Goal: Task Accomplishment & Management: Use online tool/utility

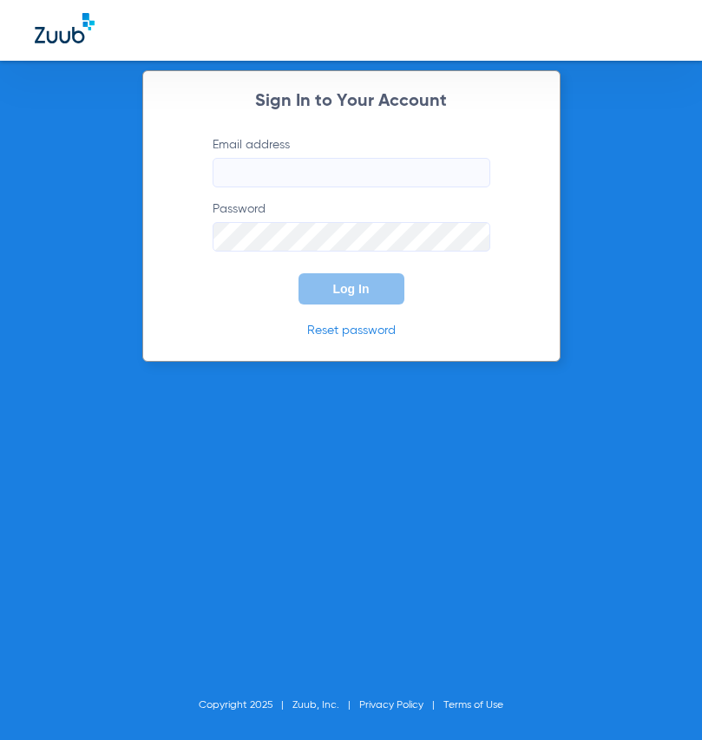
type input "[EMAIL_ADDRESS][DOMAIN_NAME]"
click at [336, 297] on button "Log In" at bounding box center [351, 288] width 106 height 31
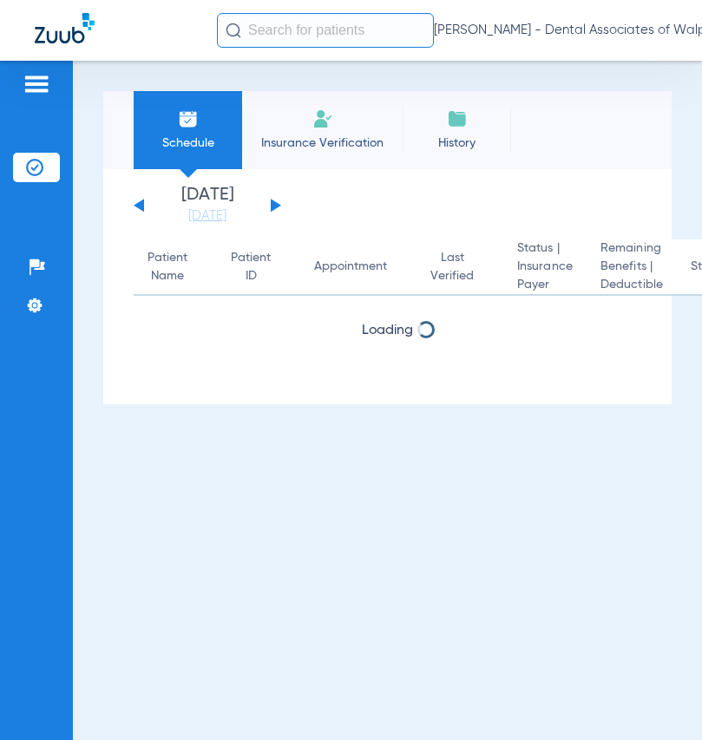
click at [252, 28] on input "text" at bounding box center [325, 30] width 217 height 35
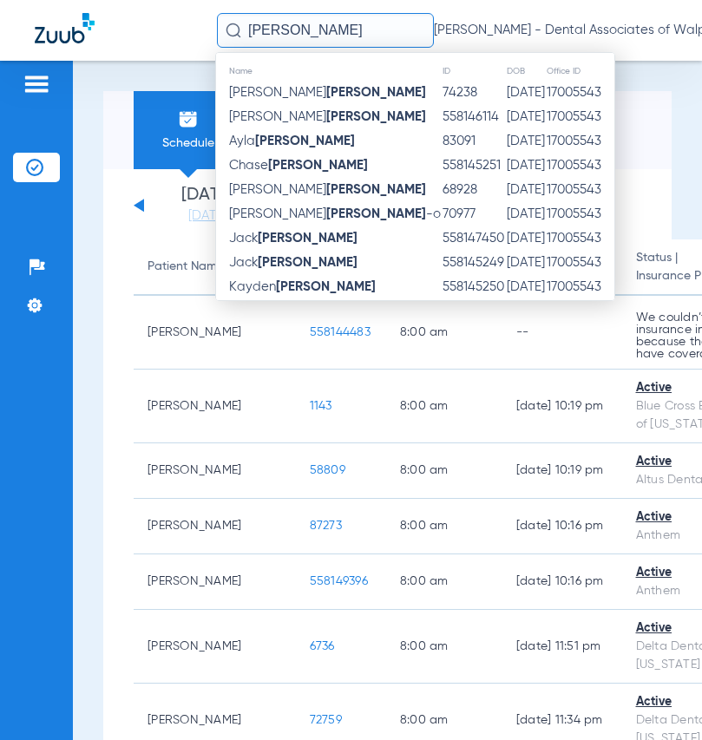
click at [305, 287] on strong "[PERSON_NAME]" at bounding box center [326, 286] width 100 height 13
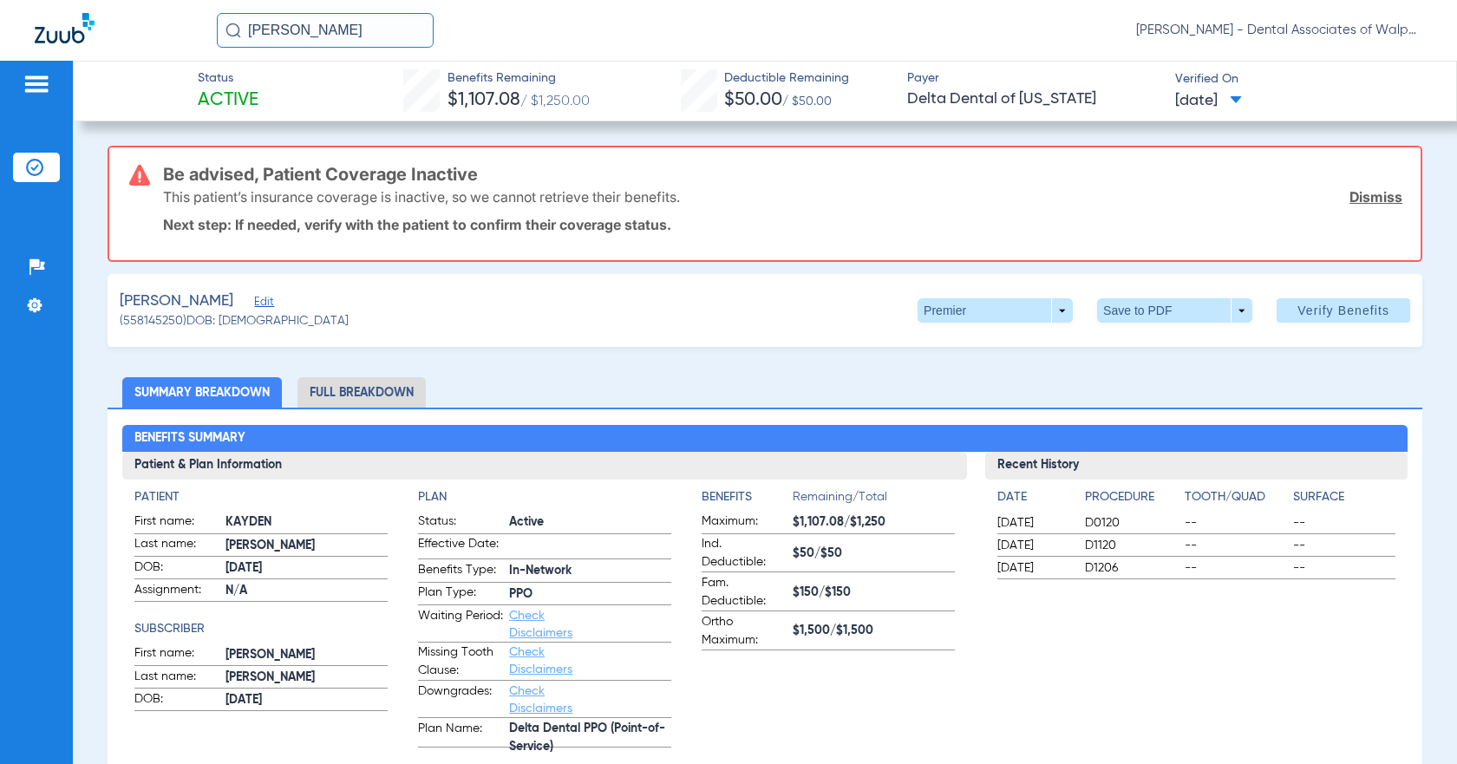
click at [310, 38] on input "[PERSON_NAME]" at bounding box center [325, 30] width 217 height 35
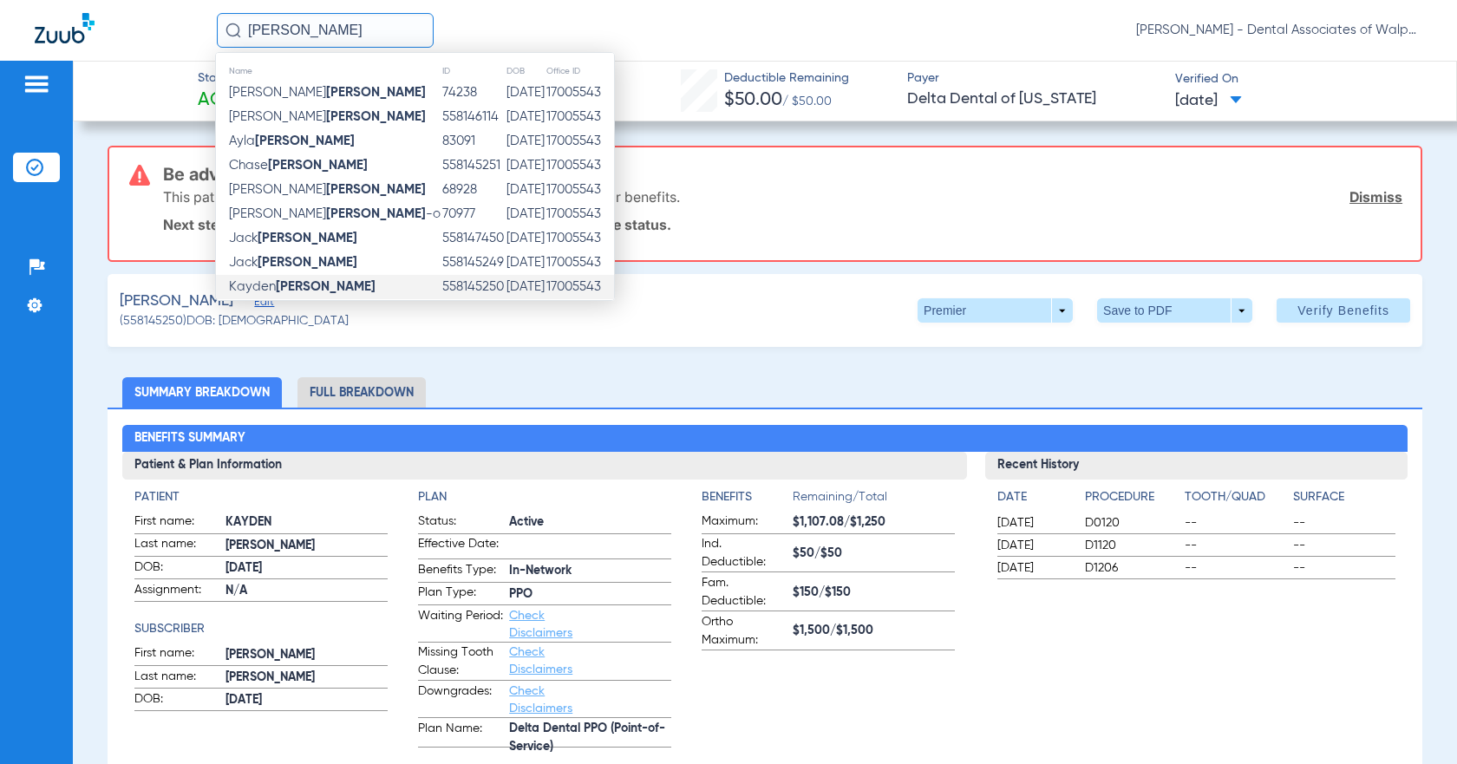
click at [330, 285] on td "[PERSON_NAME]" at bounding box center [329, 287] width 226 height 24
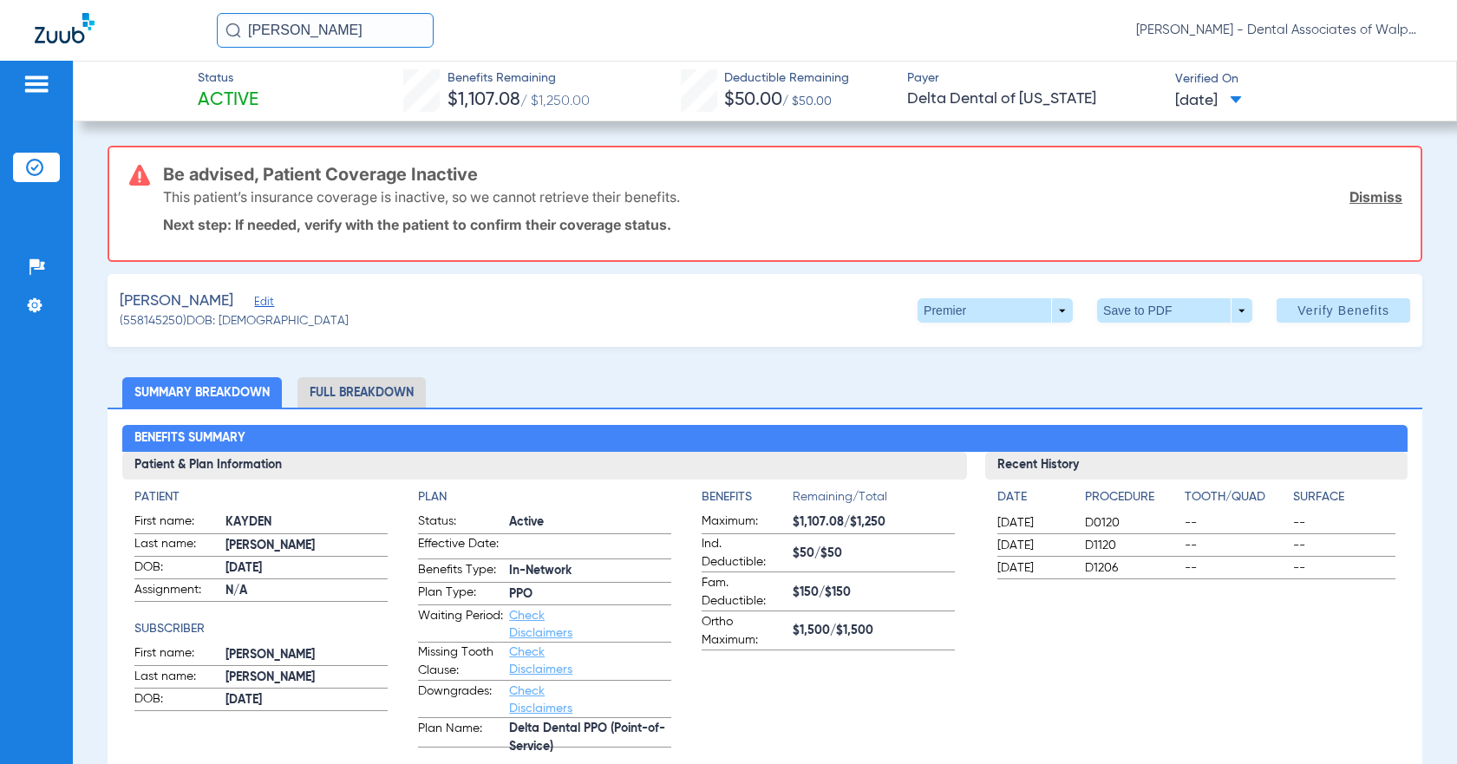
click at [382, 395] on li "Full Breakdown" at bounding box center [362, 392] width 128 height 30
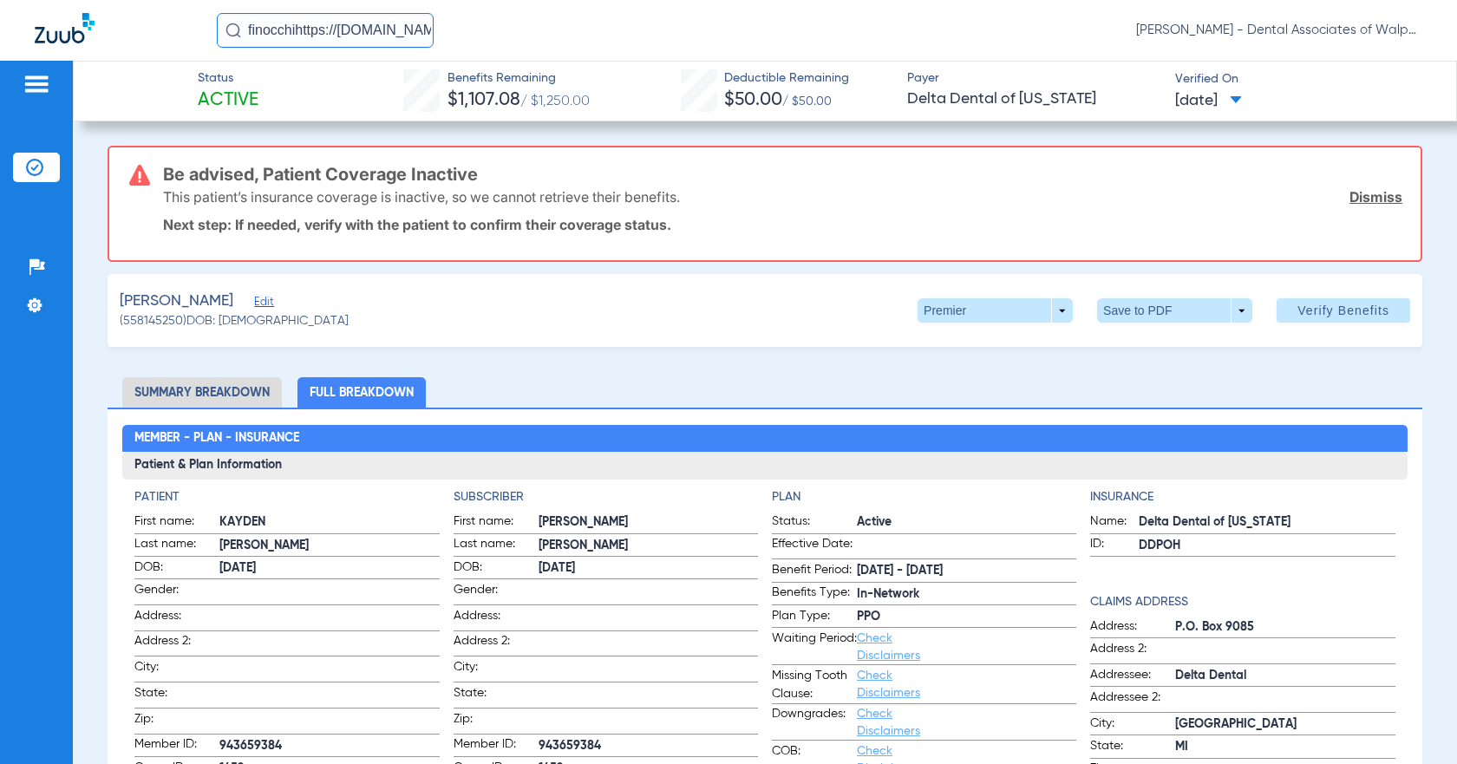
drag, startPoint x: 246, startPoint y: 29, endPoint x: 403, endPoint y: 30, distance: 157.9
click at [403, 31] on input "finocchihttps://[DOMAIN_NAME][URL]" at bounding box center [325, 30] width 217 height 35
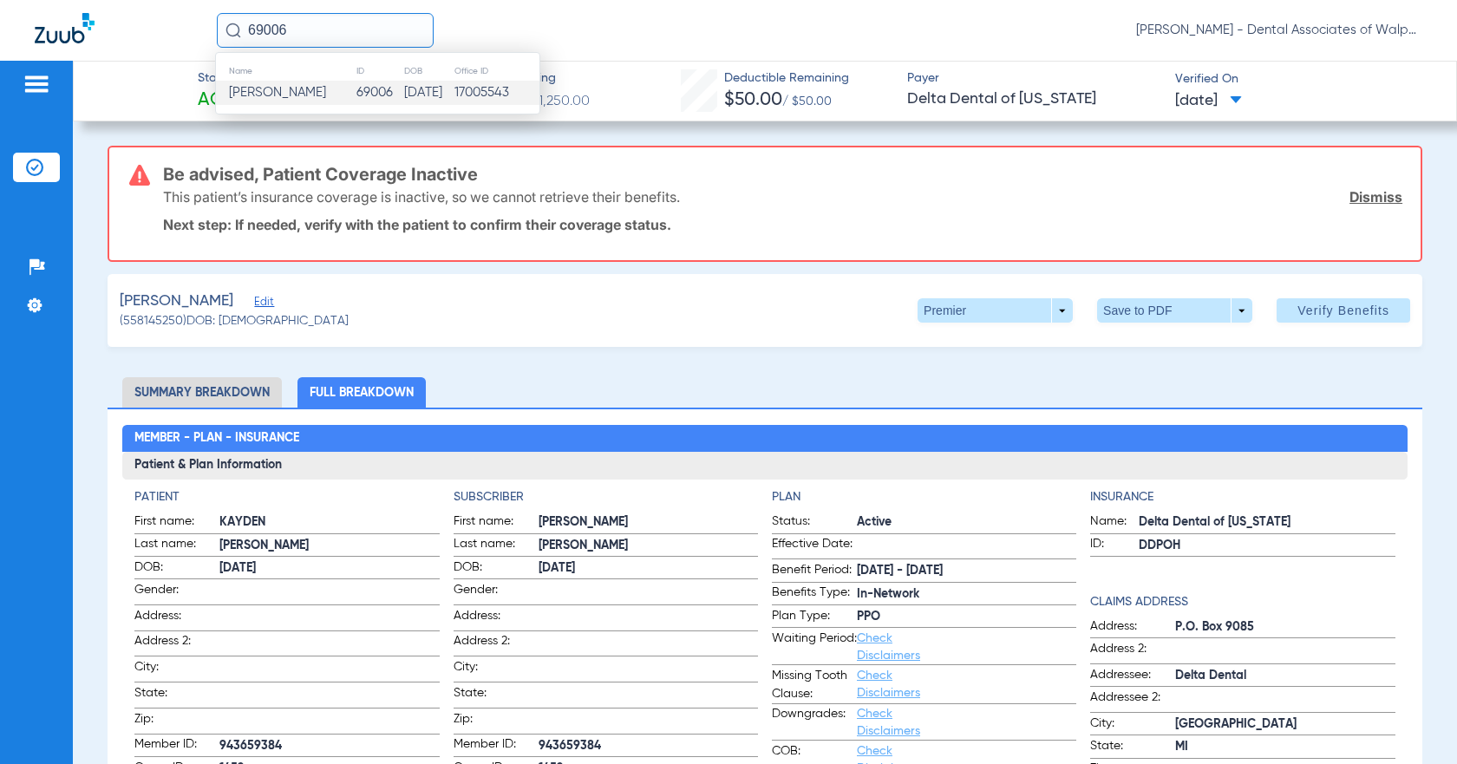
type input "69006"
click at [318, 93] on td "[PERSON_NAME]" at bounding box center [286, 93] width 140 height 24
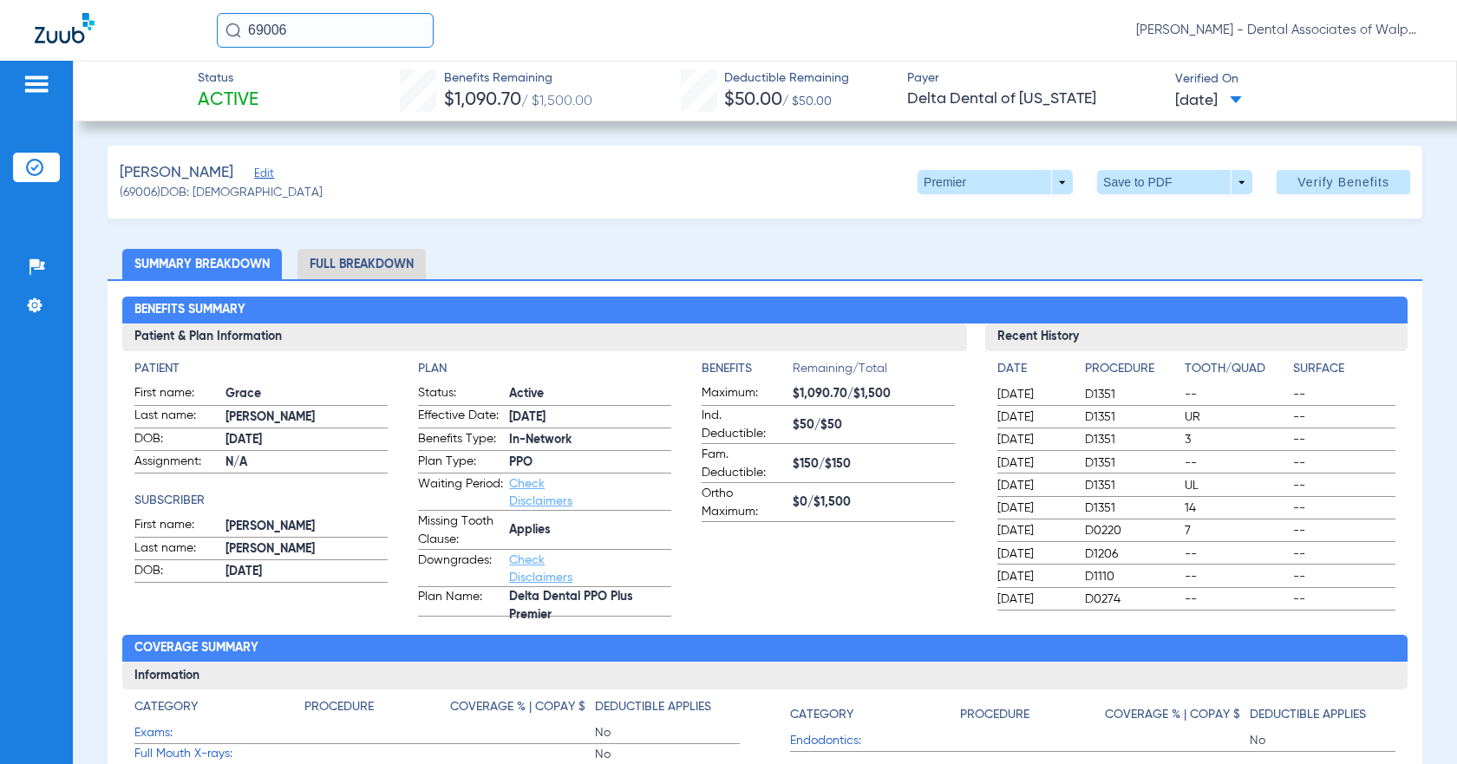
click at [330, 262] on li "Full Breakdown" at bounding box center [362, 264] width 128 height 30
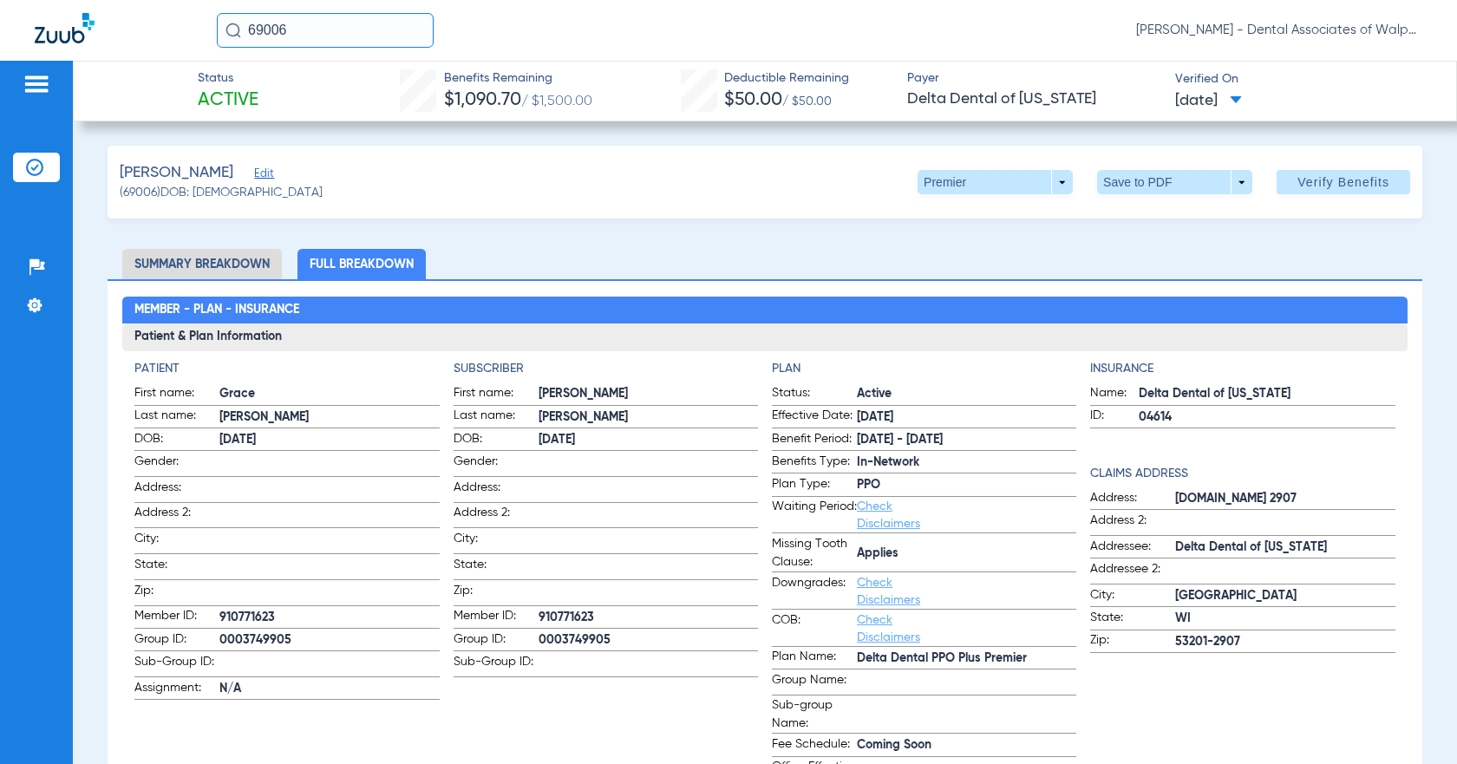
drag, startPoint x: 248, startPoint y: 26, endPoint x: 336, endPoint y: 3, distance: 90.5
click at [329, 33] on input "69006" at bounding box center [325, 30] width 217 height 35
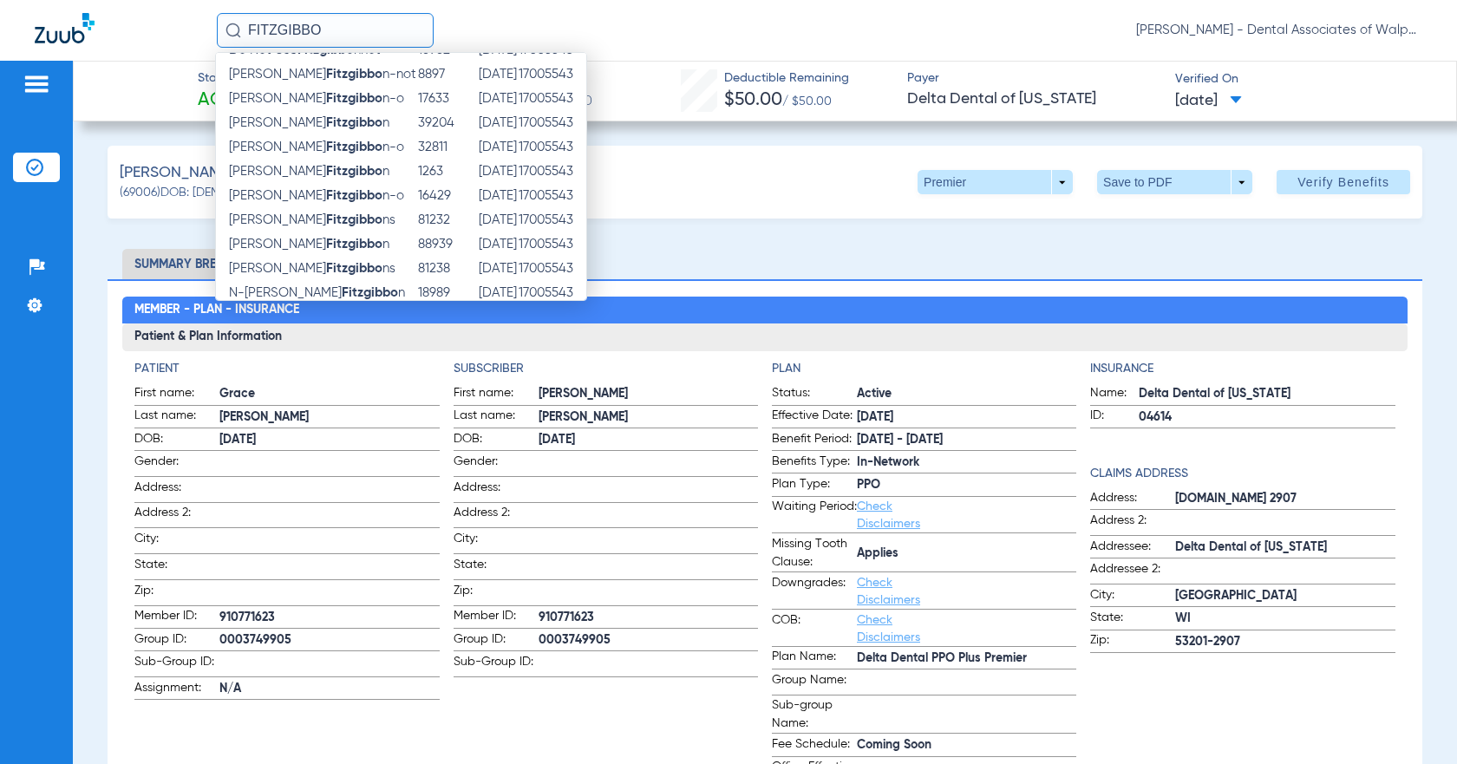
scroll to position [185, 0]
click at [326, 249] on strong "Fitzgibbo" at bounding box center [354, 247] width 56 height 13
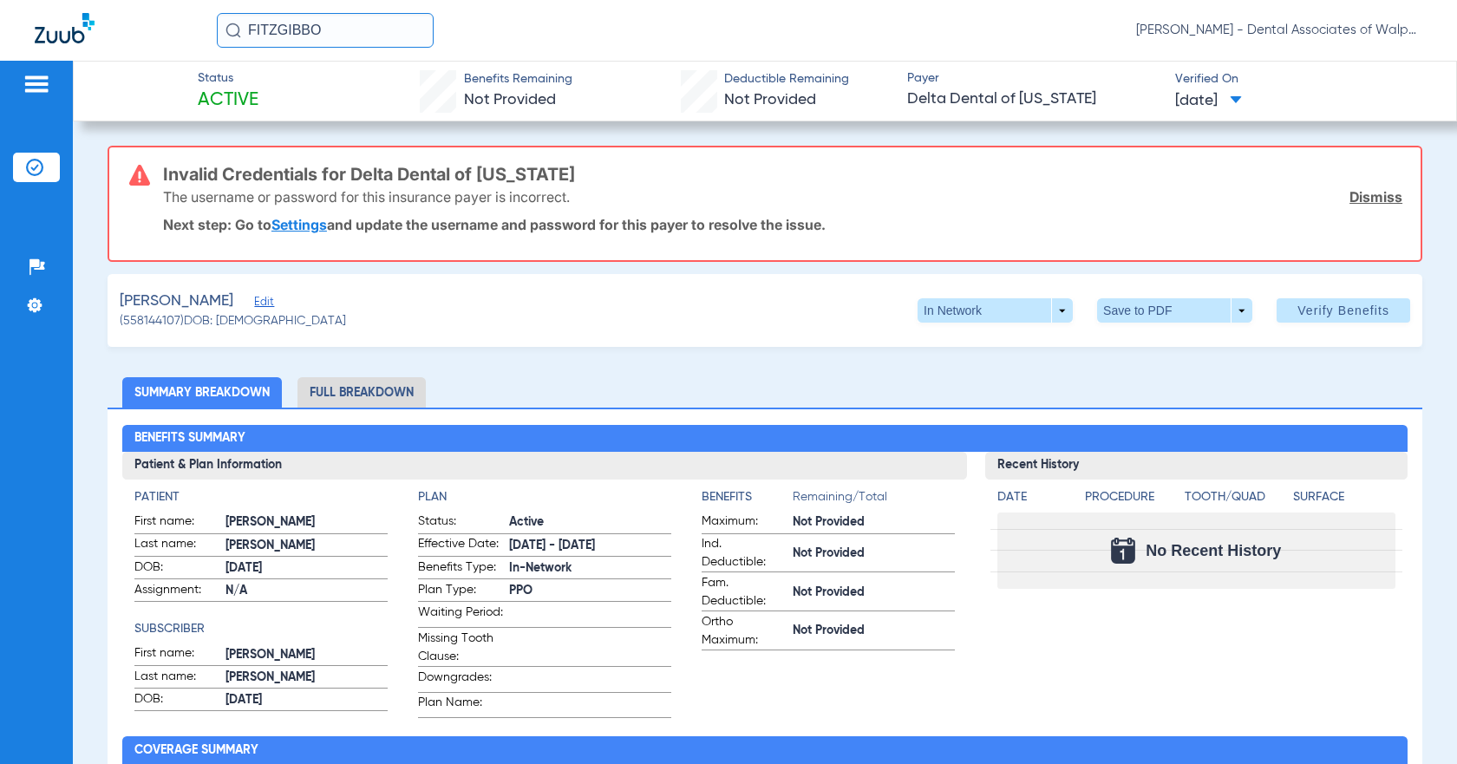
drag, startPoint x: 246, startPoint y: 29, endPoint x: 458, endPoint y: 18, distance: 212.9
click at [454, 34] on div "FITZGIBBO [PERSON_NAME] - Dental Associates of Walpole" at bounding box center [820, 30] width 1206 height 35
click at [340, 29] on input "61599" at bounding box center [325, 30] width 217 height 35
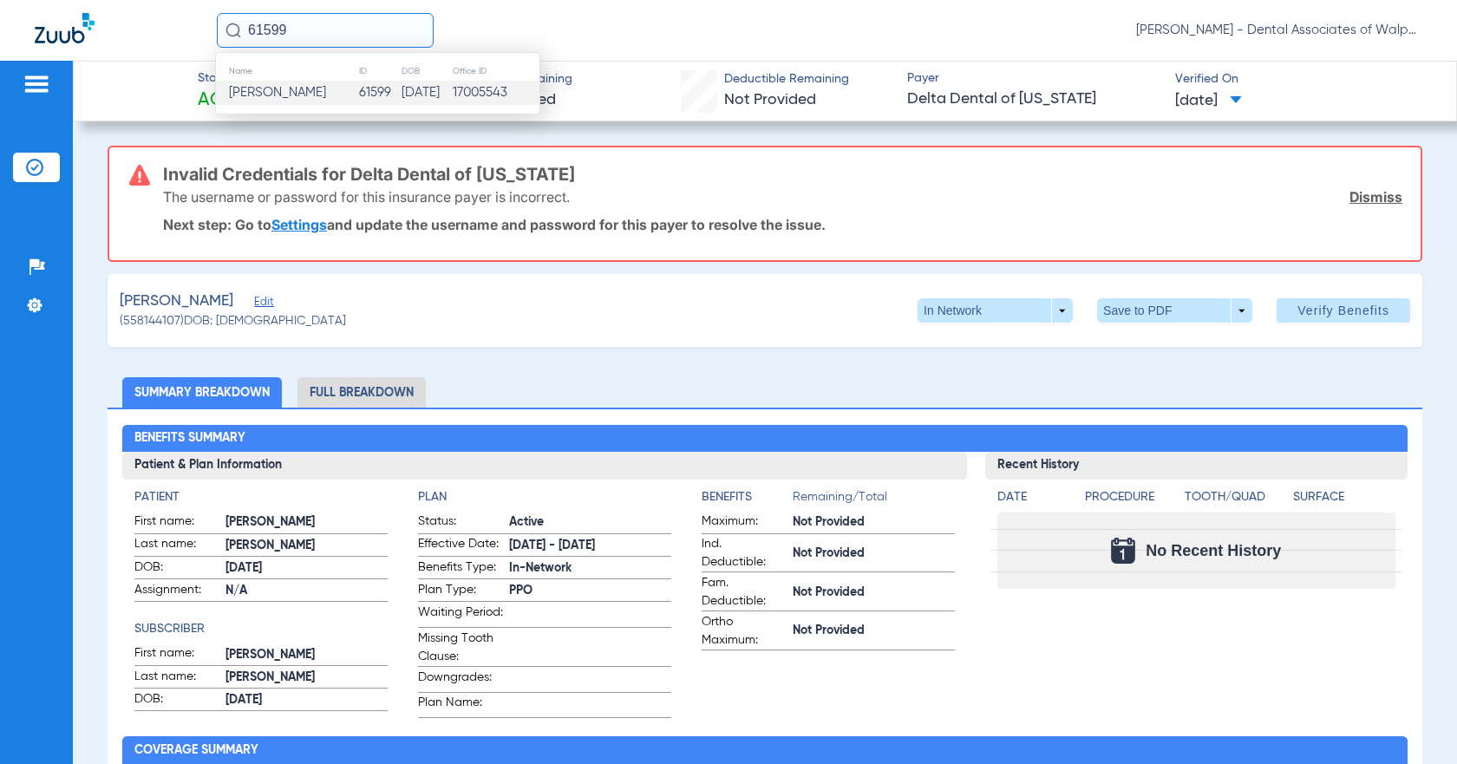
click at [287, 96] on span "[PERSON_NAME]" at bounding box center [277, 92] width 97 height 13
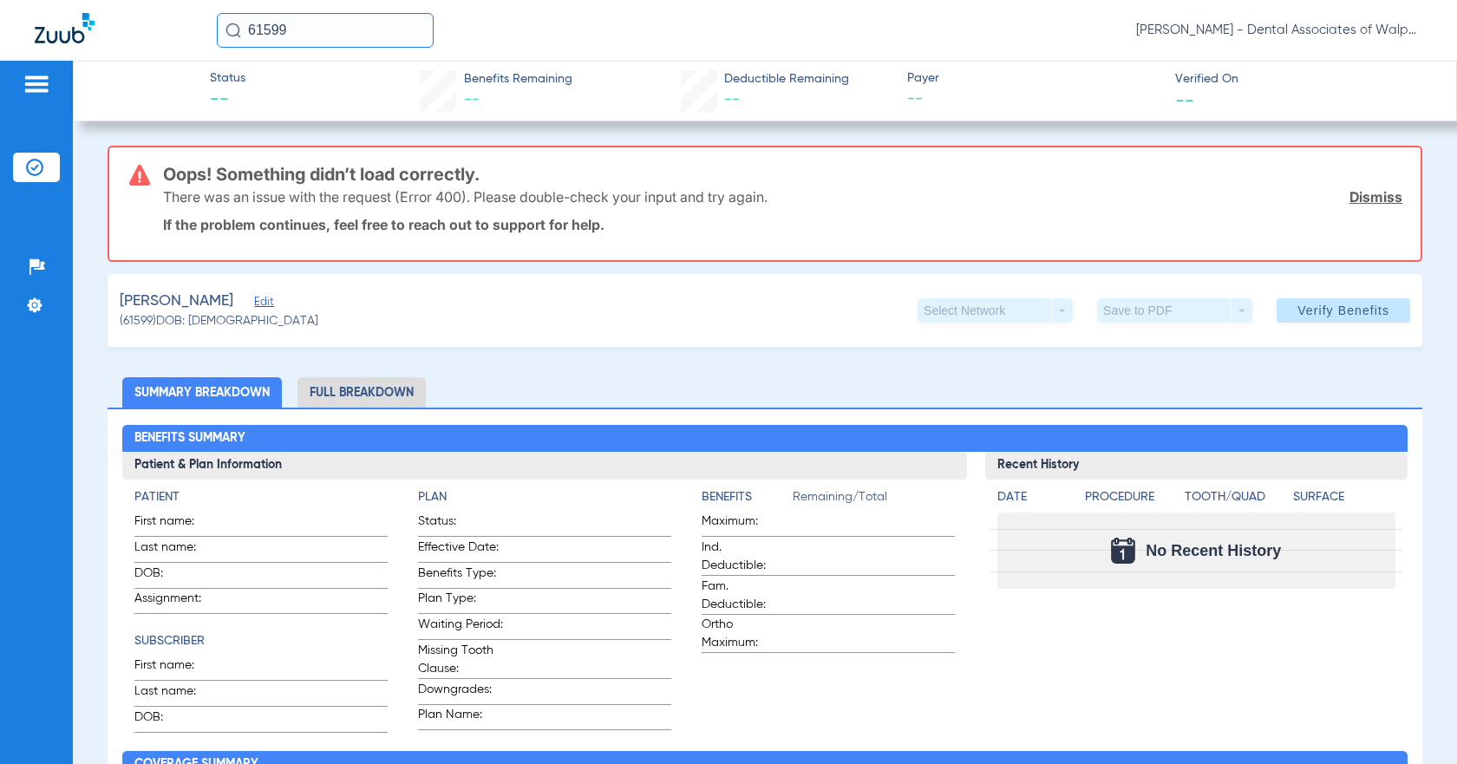
click at [298, 27] on input "61599" at bounding box center [325, 30] width 217 height 35
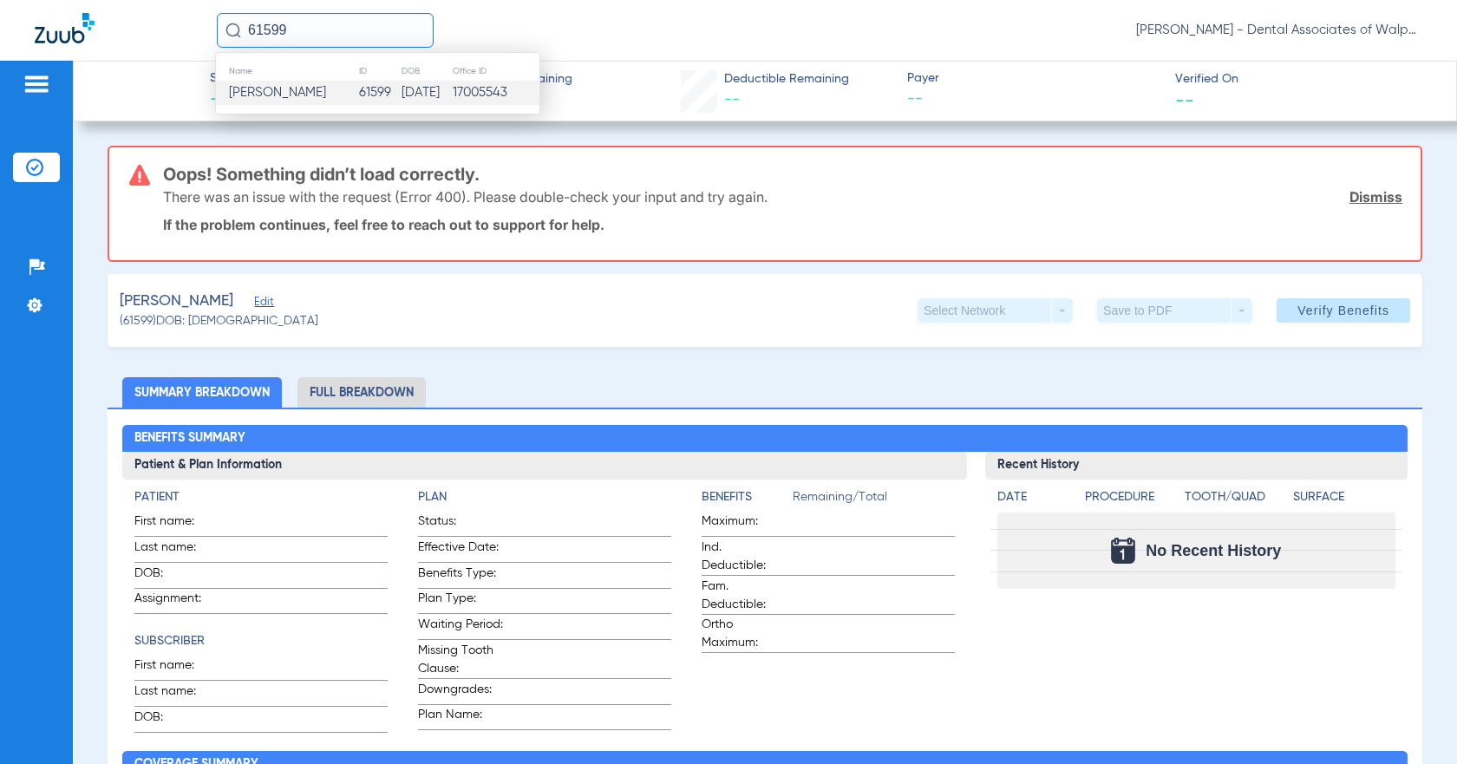
click at [272, 98] on span "[PERSON_NAME]" at bounding box center [277, 92] width 97 height 13
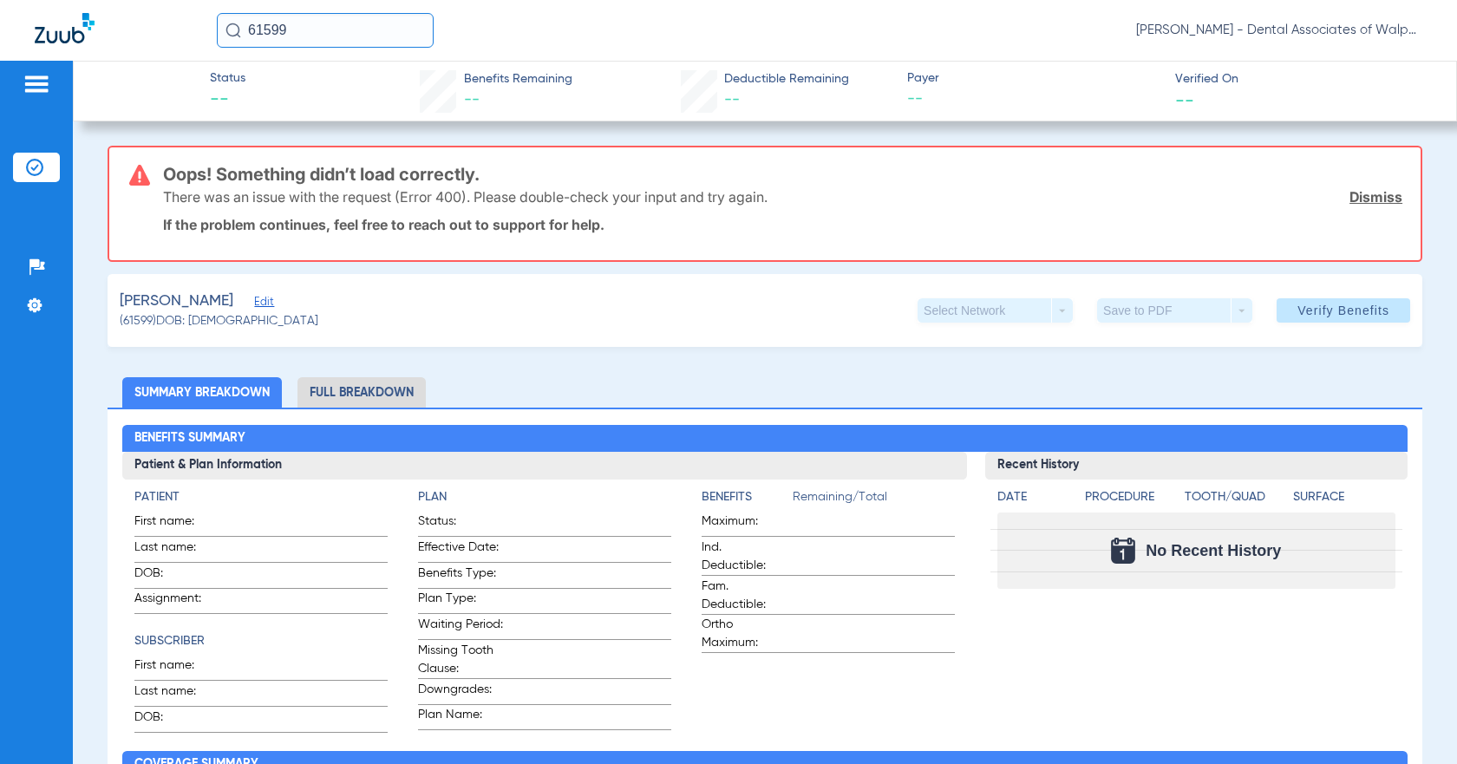
click at [354, 393] on li "Full Breakdown" at bounding box center [362, 392] width 128 height 30
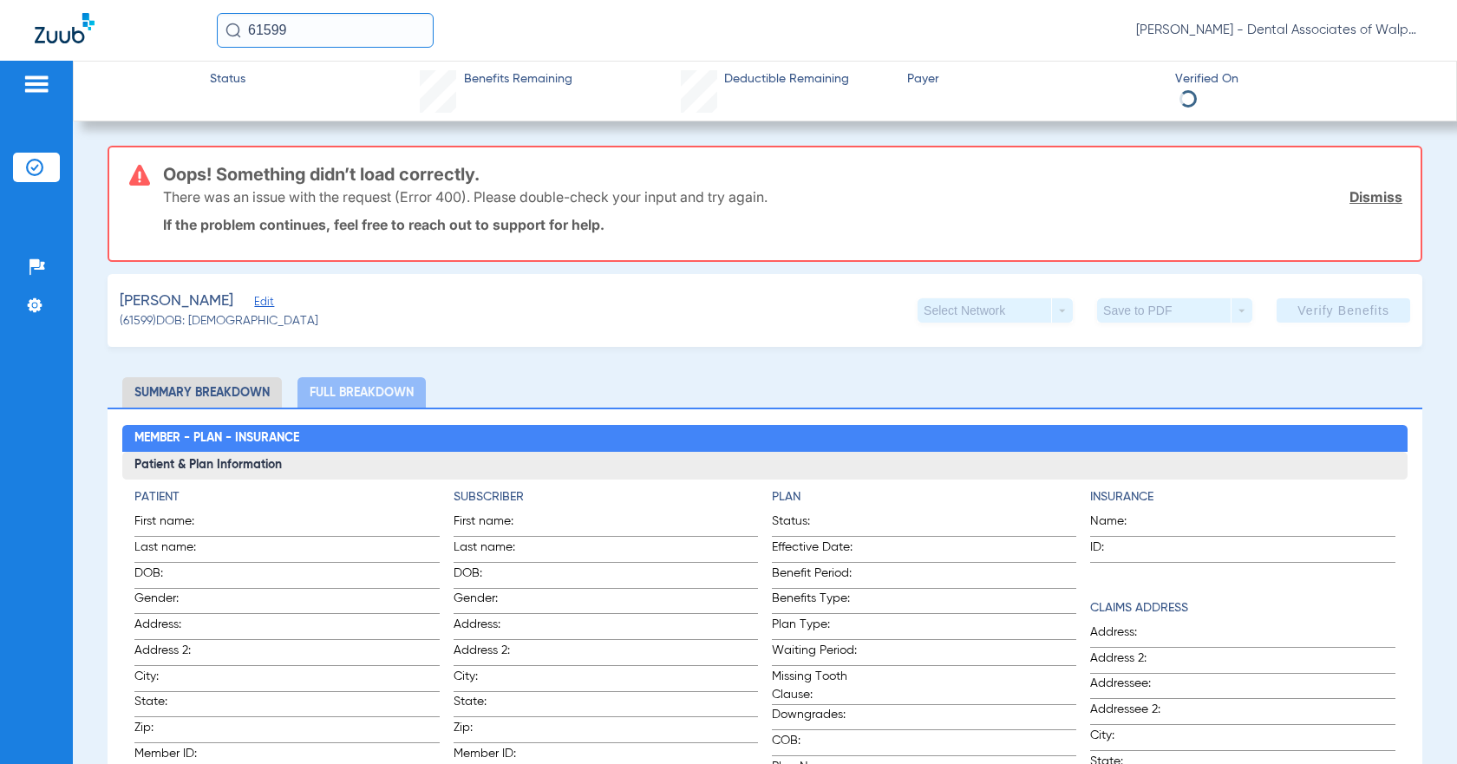
drag, startPoint x: 244, startPoint y: 25, endPoint x: 415, endPoint y: 21, distance: 171.0
click at [415, 21] on input "61599" at bounding box center [325, 30] width 217 height 35
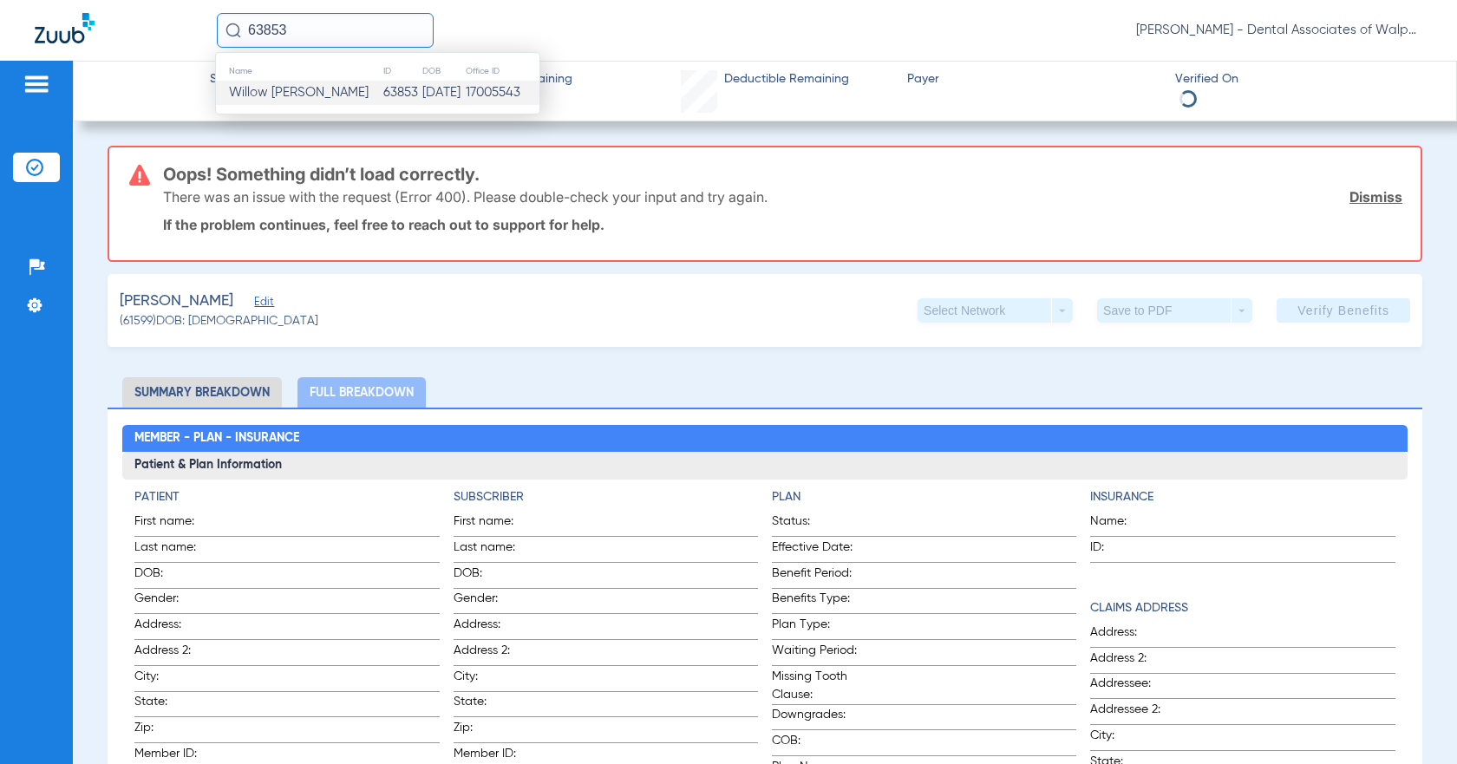
click at [278, 93] on span "Willow [PERSON_NAME]" at bounding box center [299, 92] width 140 height 13
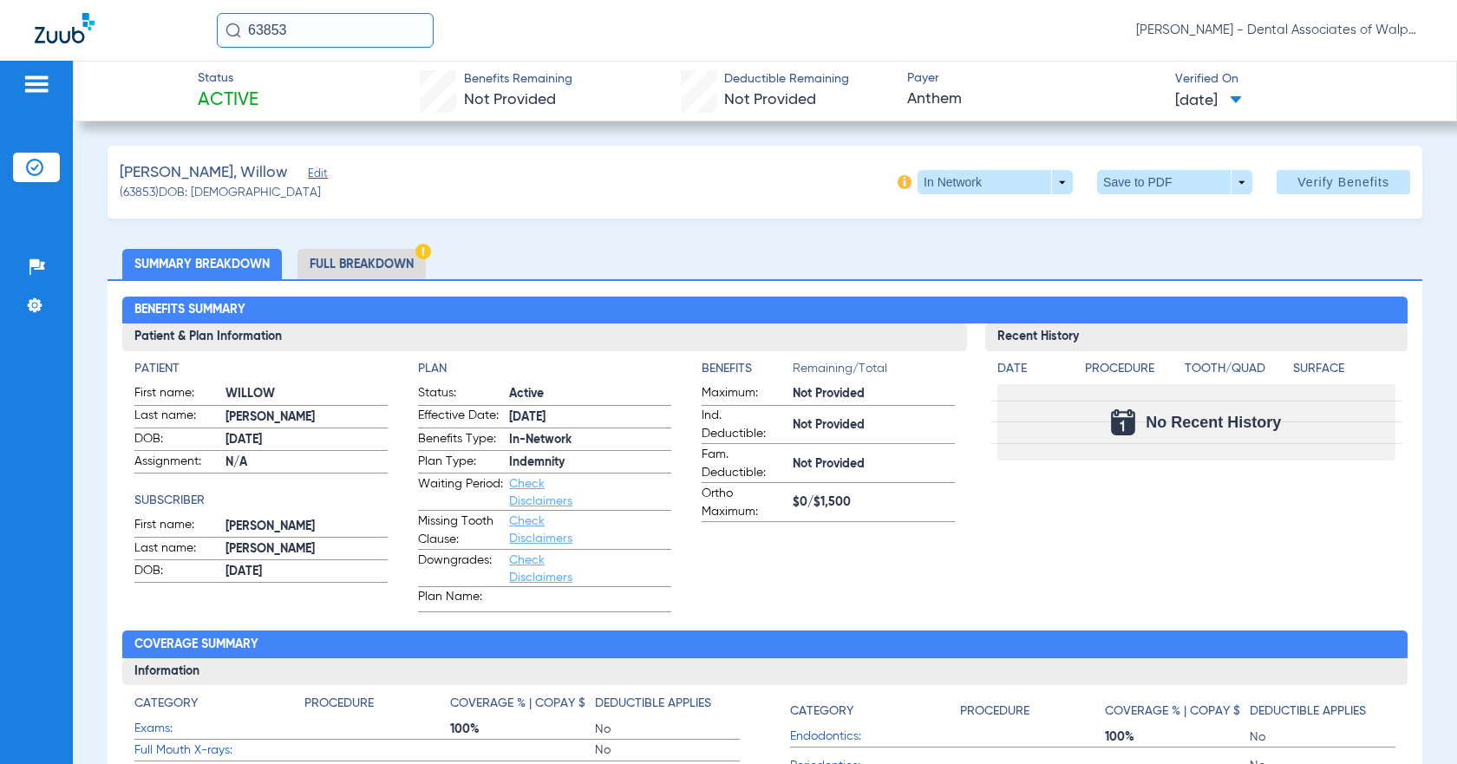
click at [321, 264] on li "Full Breakdown" at bounding box center [362, 264] width 128 height 30
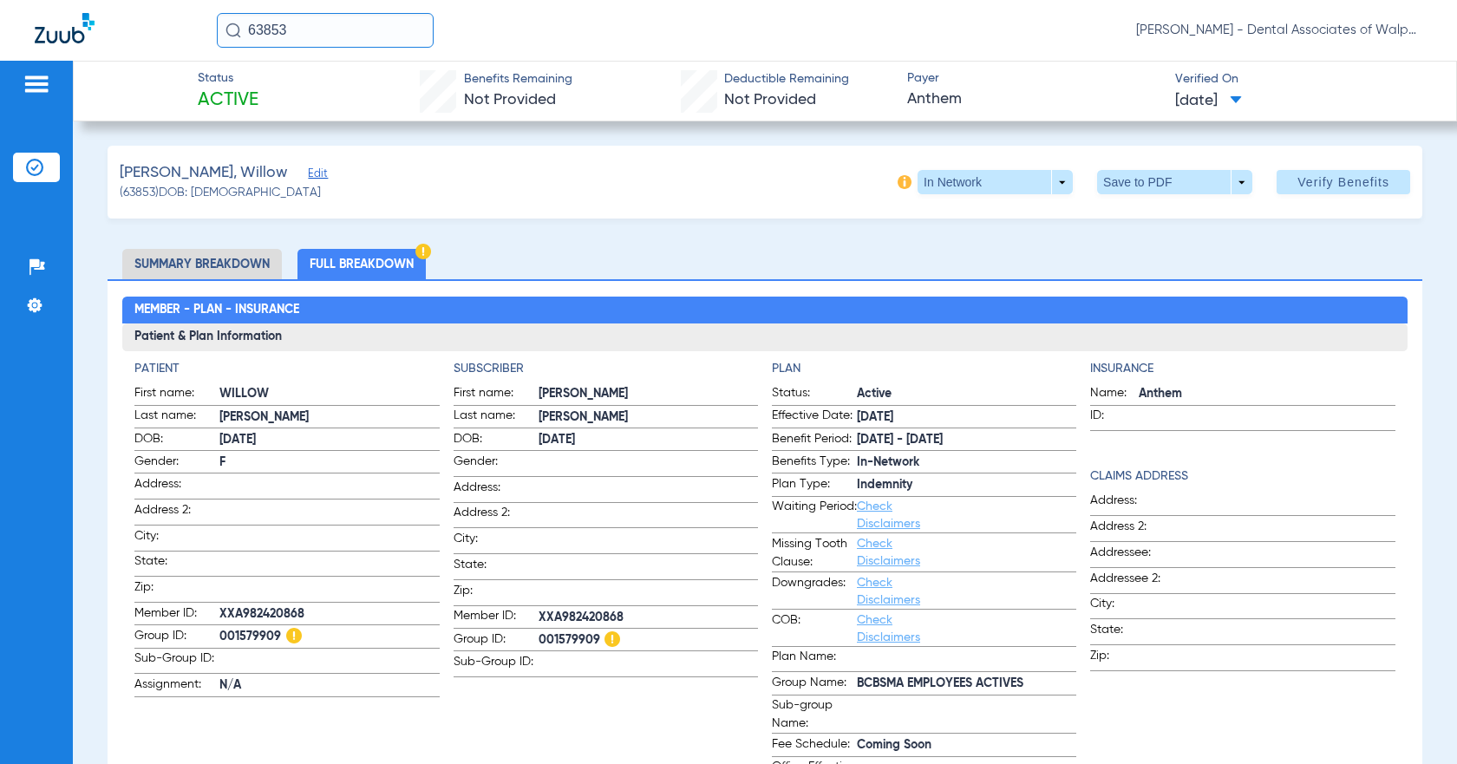
drag, startPoint x: 261, startPoint y: 33, endPoint x: 478, endPoint y: 52, distance: 217.7
click at [475, 54] on div "63853 [PERSON_NAME] - Dental Associates of Walpole" at bounding box center [728, 30] width 1457 height 61
click at [299, 28] on input "81474" at bounding box center [325, 30] width 217 height 35
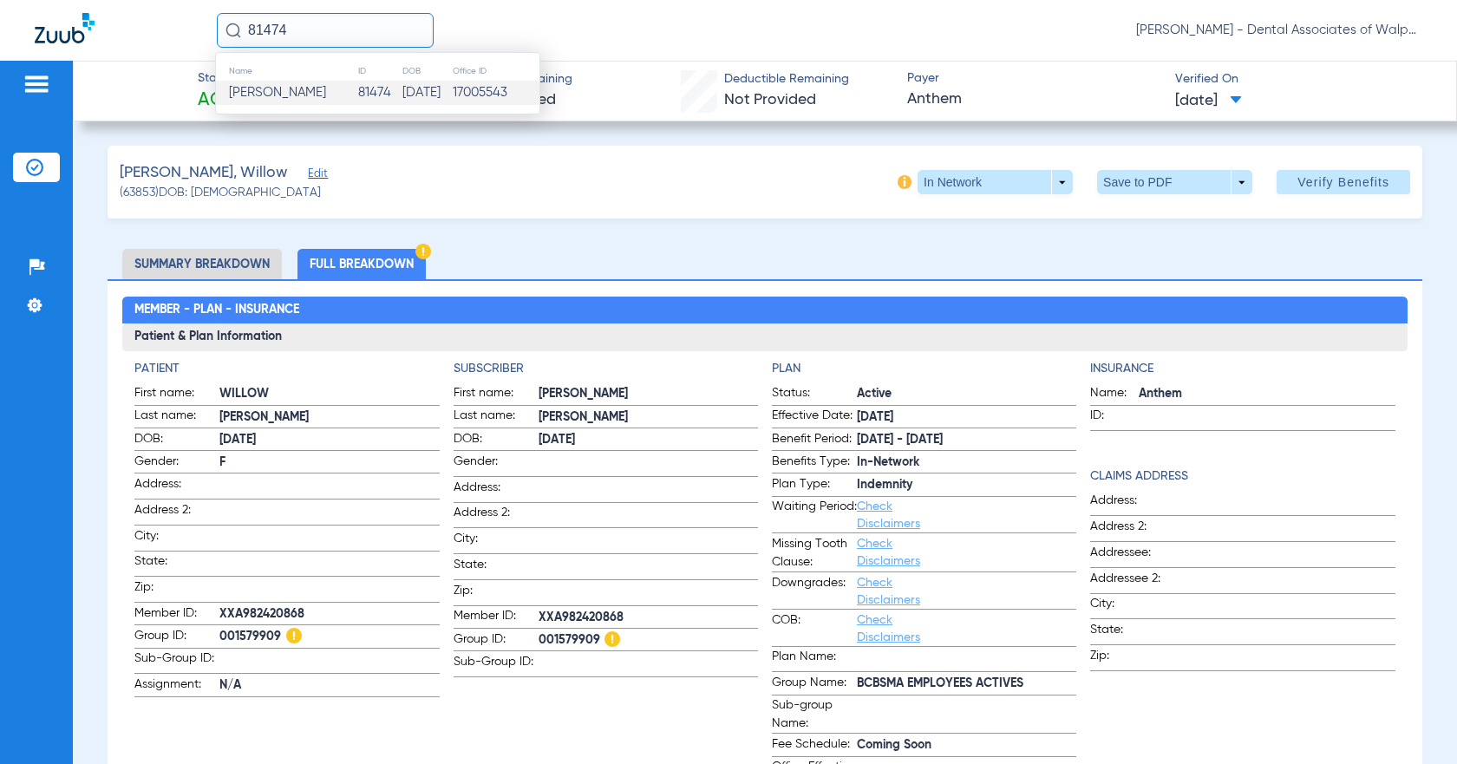
click at [265, 95] on span "[PERSON_NAME]" at bounding box center [277, 92] width 97 height 13
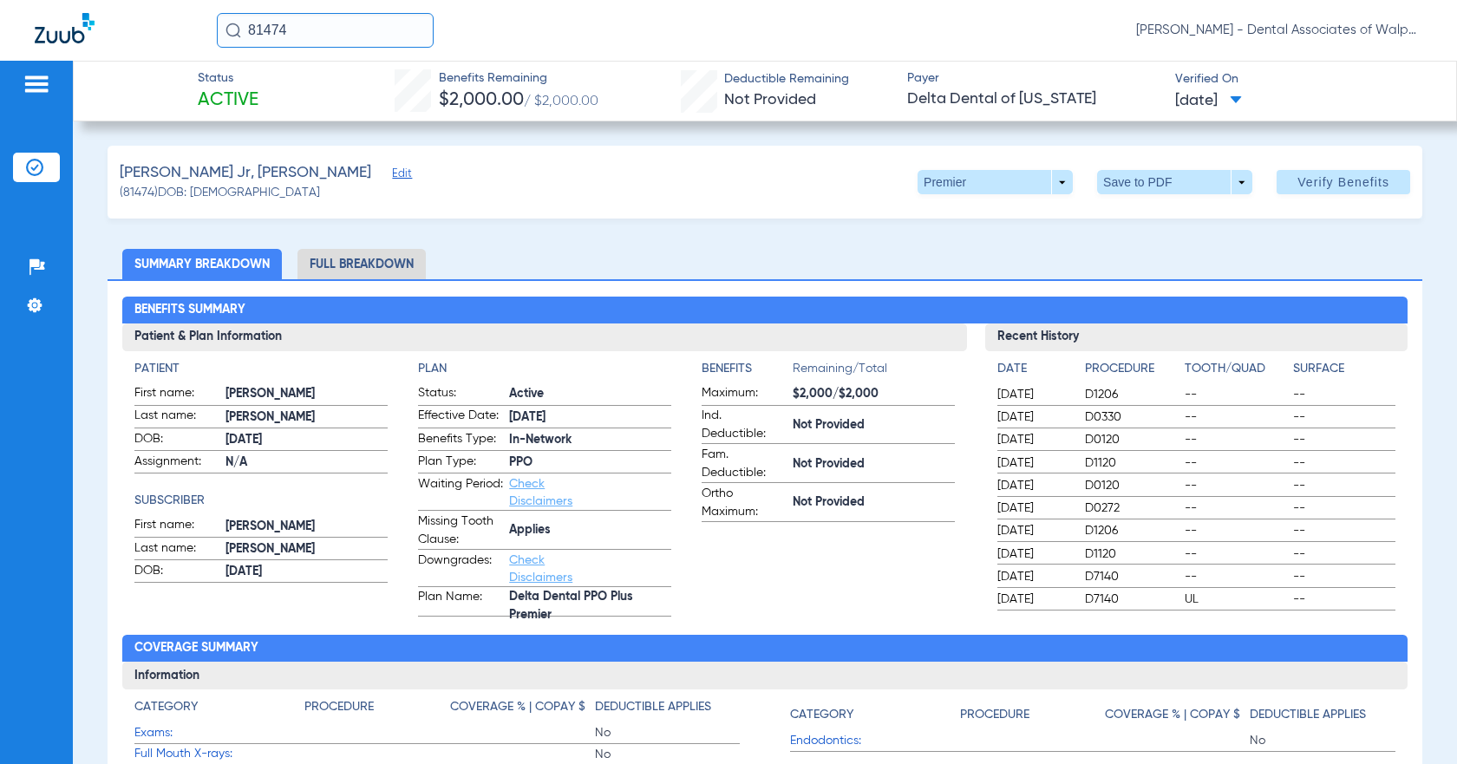
click at [327, 265] on li "Full Breakdown" at bounding box center [362, 264] width 128 height 30
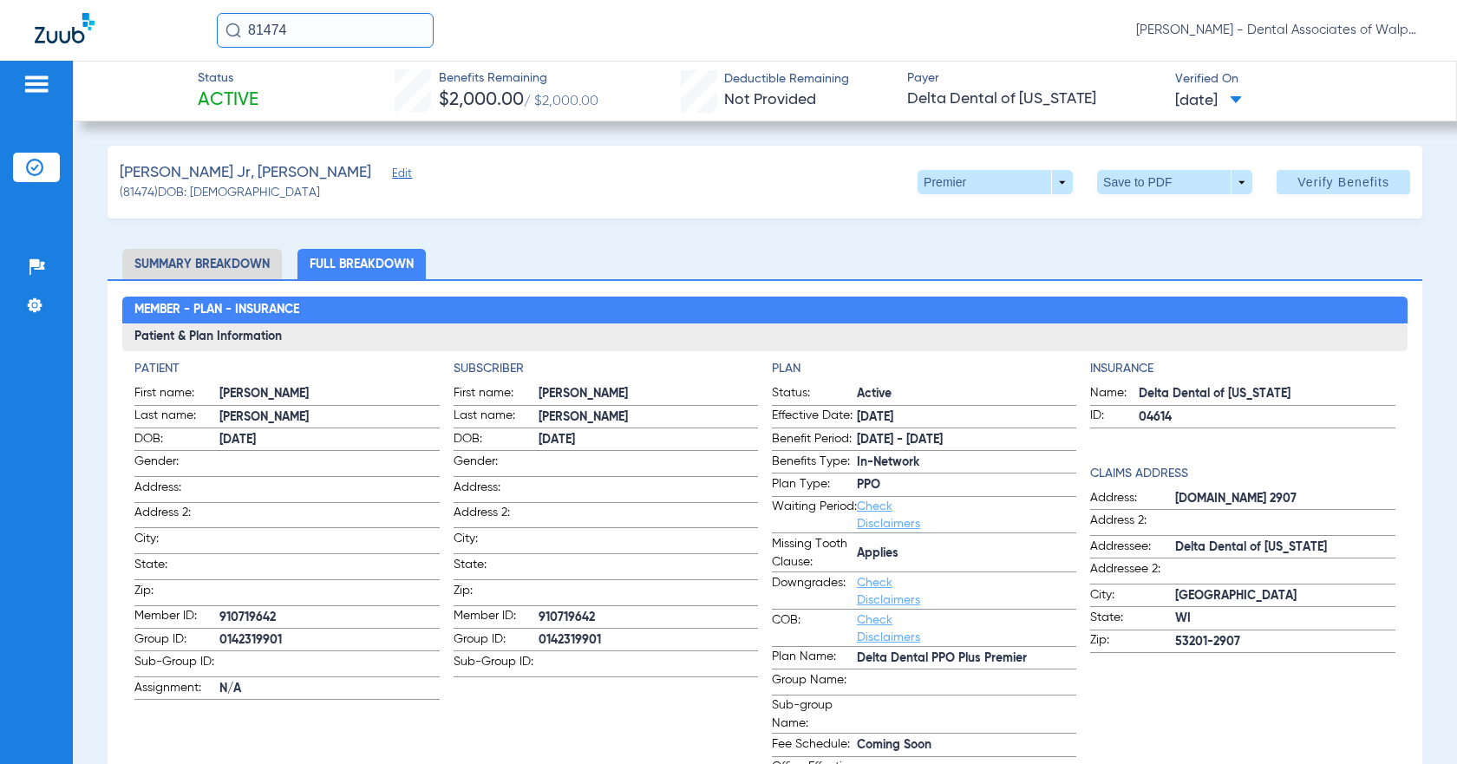
drag, startPoint x: 241, startPoint y: 21, endPoint x: 513, endPoint y: 5, distance: 272.0
click at [505, 38] on div "81474 [PERSON_NAME] - Dental Associates of Walpole" at bounding box center [820, 30] width 1206 height 35
click at [350, 29] on input "74812" at bounding box center [325, 30] width 217 height 35
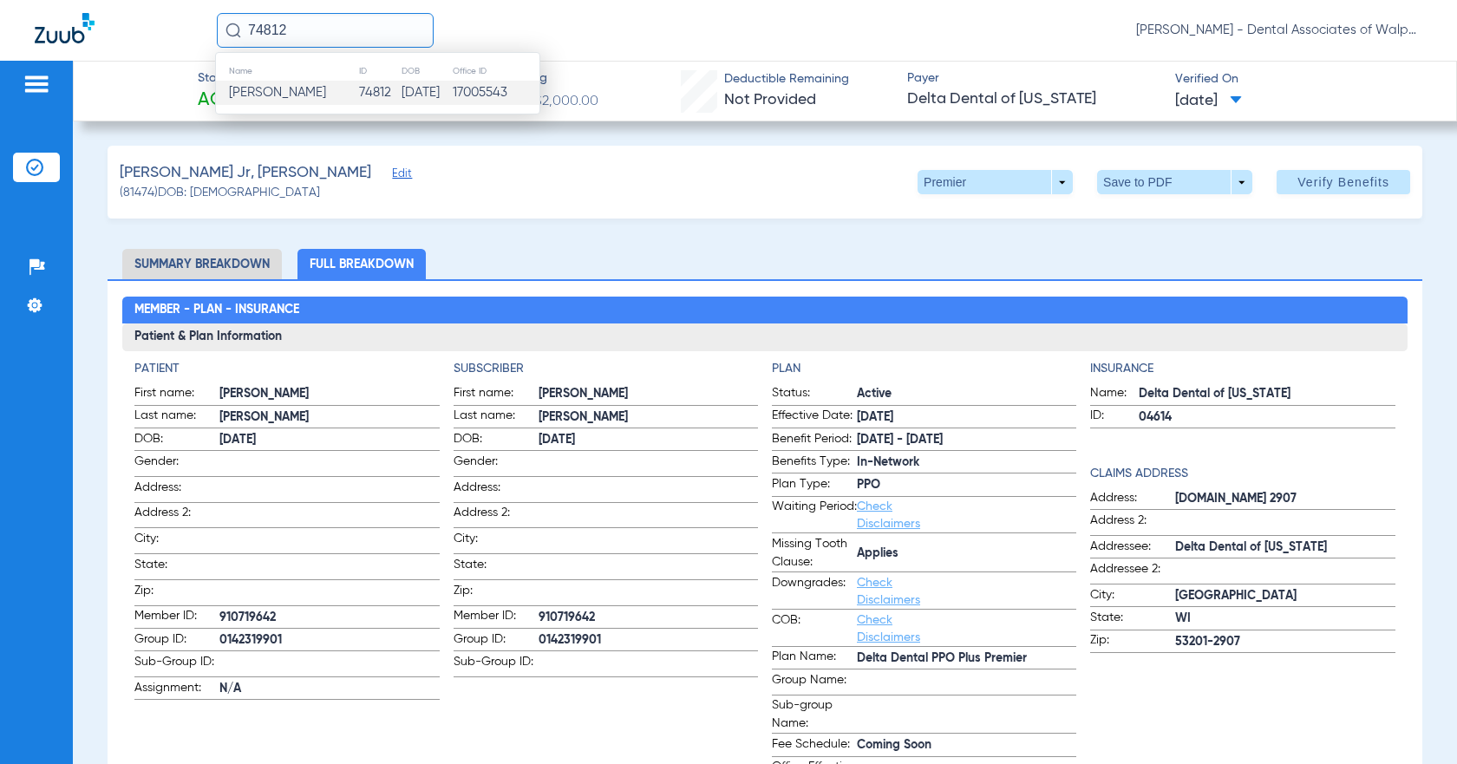
click at [302, 92] on span "[PERSON_NAME]" at bounding box center [277, 92] width 97 height 13
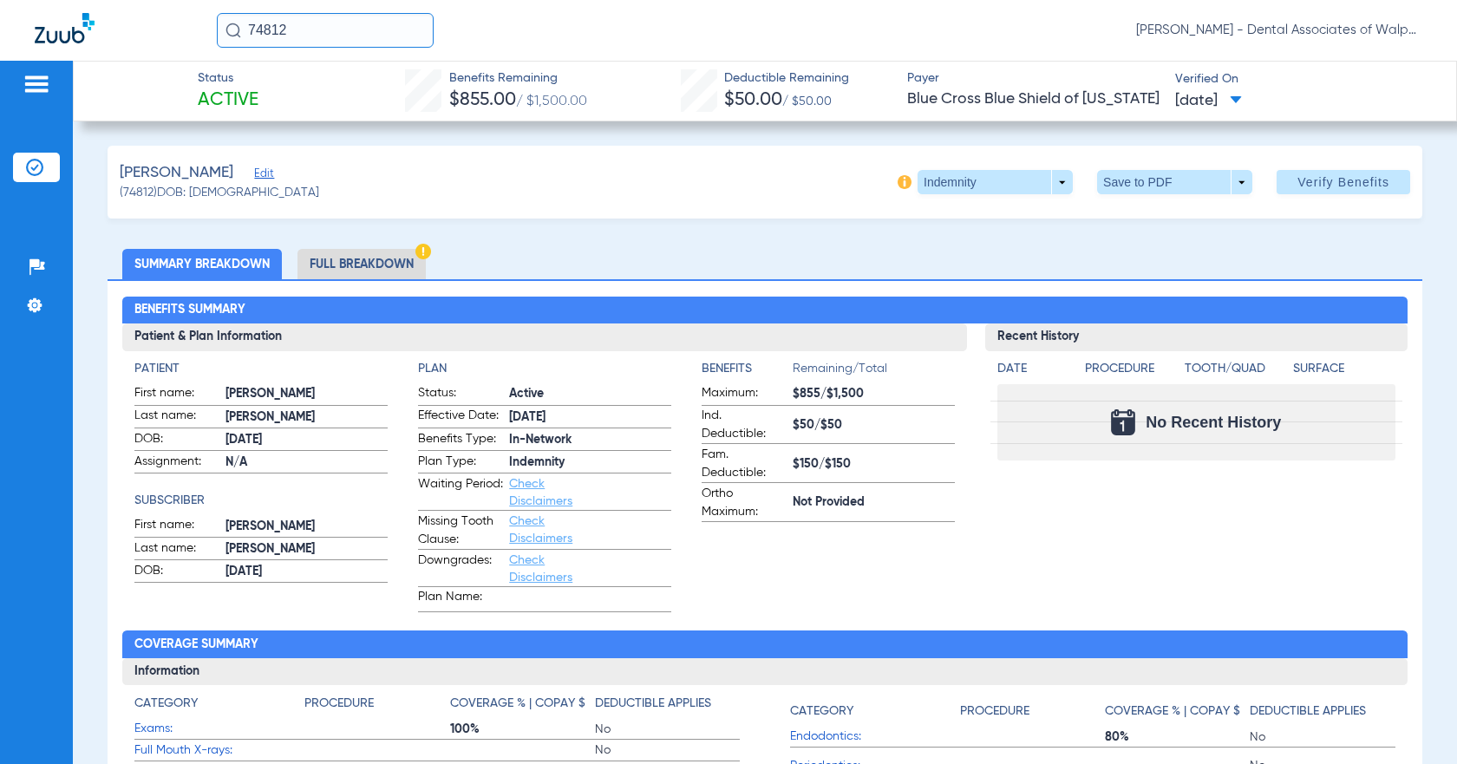
click at [359, 259] on li "Full Breakdown" at bounding box center [362, 264] width 128 height 30
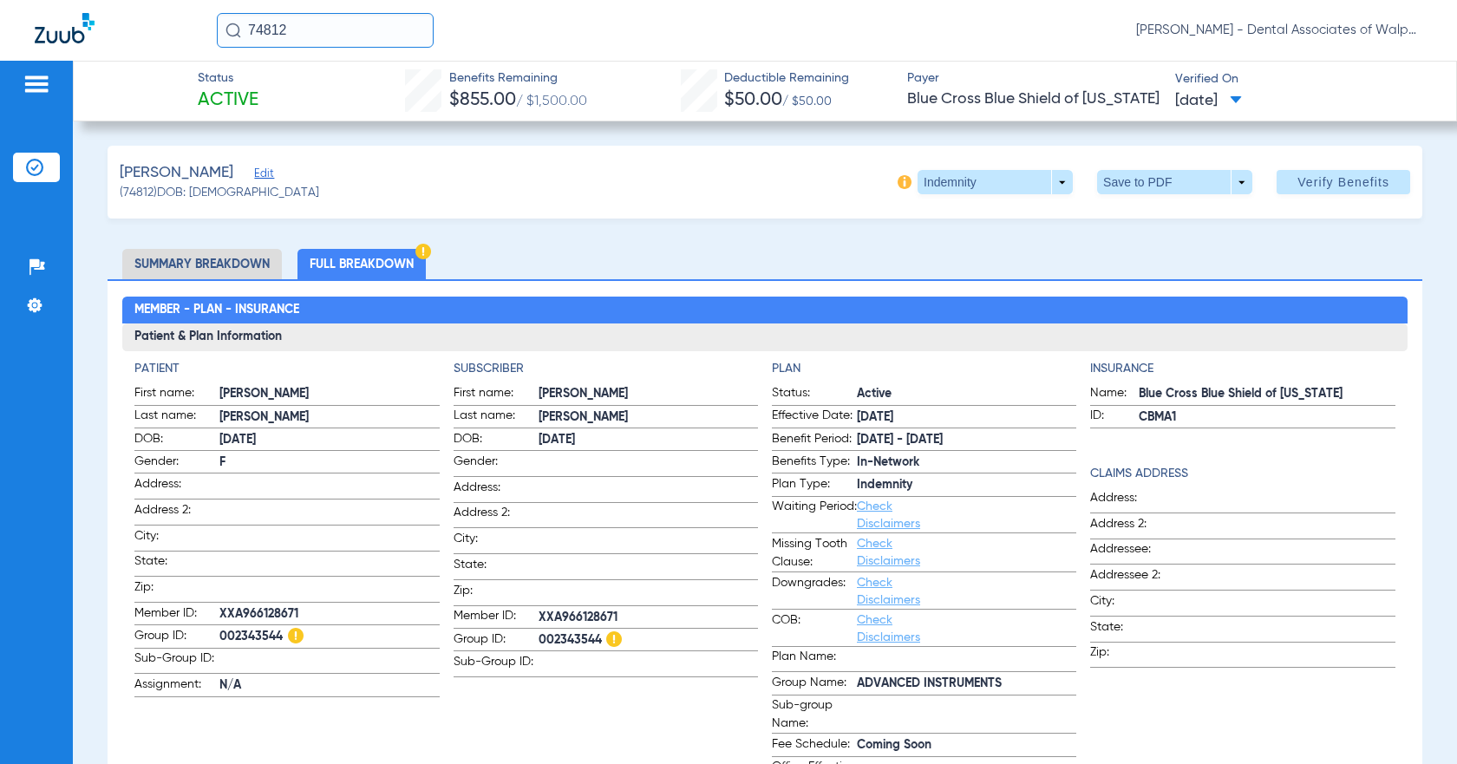
drag, startPoint x: 252, startPoint y: 24, endPoint x: 542, endPoint y: 4, distance: 291.3
click at [536, 40] on div "74812 [PERSON_NAME] - Dental Associates of Walpole" at bounding box center [820, 30] width 1206 height 35
click at [327, 27] on input "78197" at bounding box center [325, 30] width 217 height 35
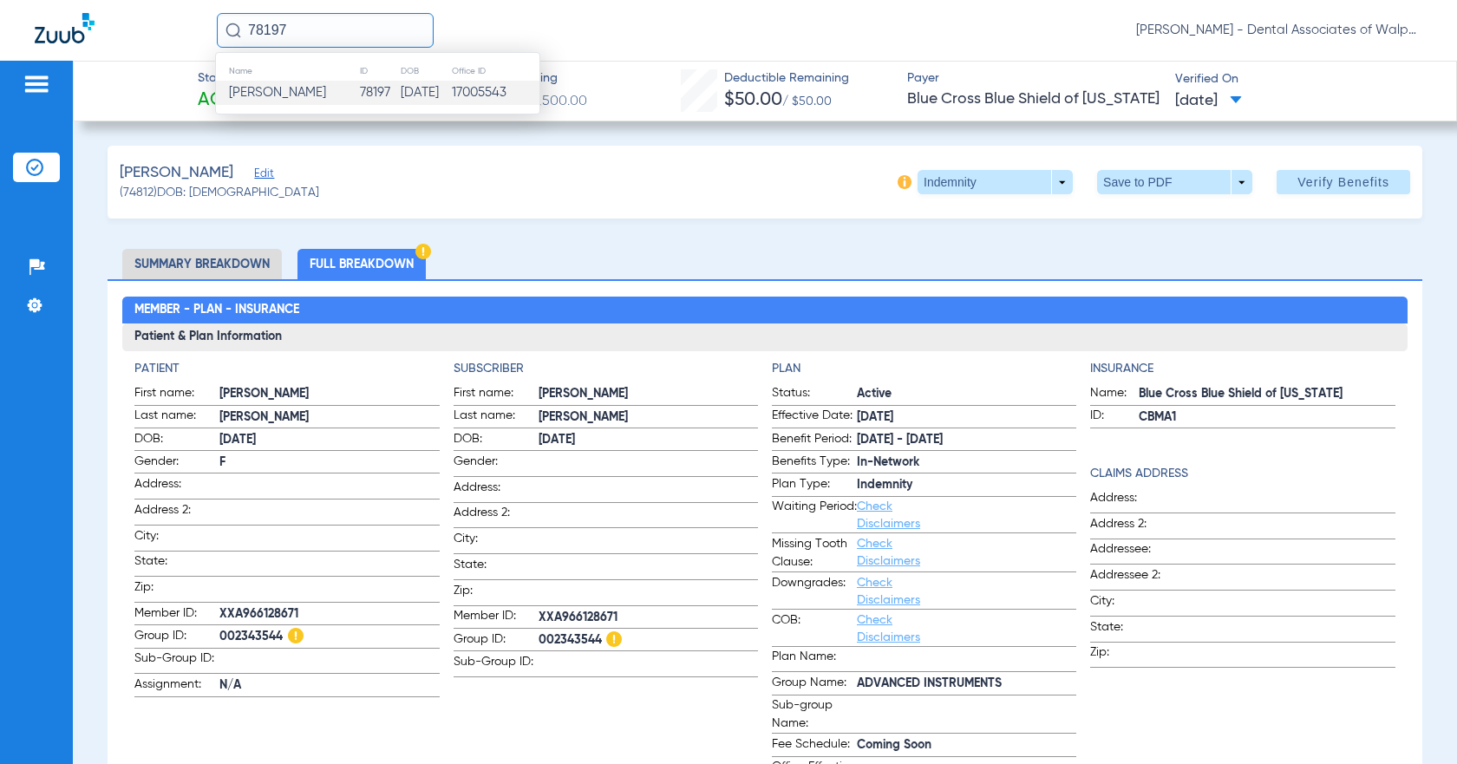
type input "78197"
click at [286, 94] on span "[PERSON_NAME]" at bounding box center [277, 92] width 97 height 13
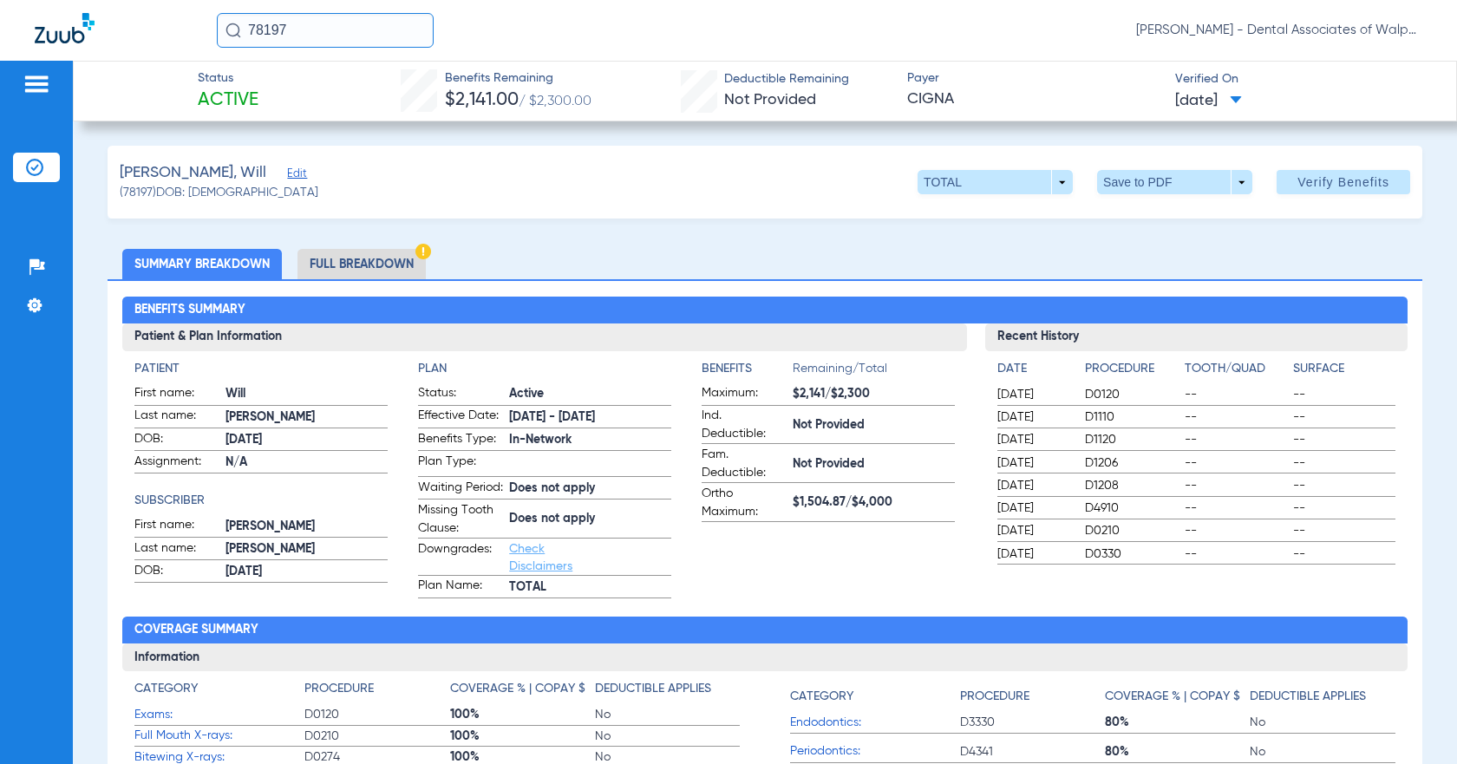
click at [423, 269] on li "Full Breakdown" at bounding box center [362, 264] width 128 height 30
